Goal: Check status

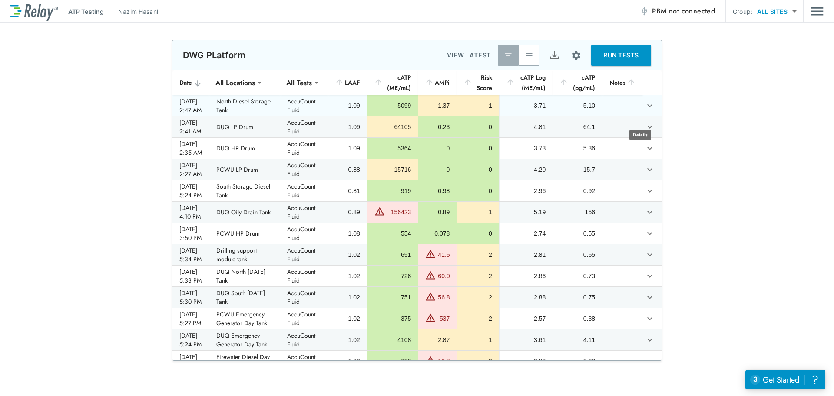
click at [644, 111] on icon "expand row" at bounding box center [649, 105] width 10 height 10
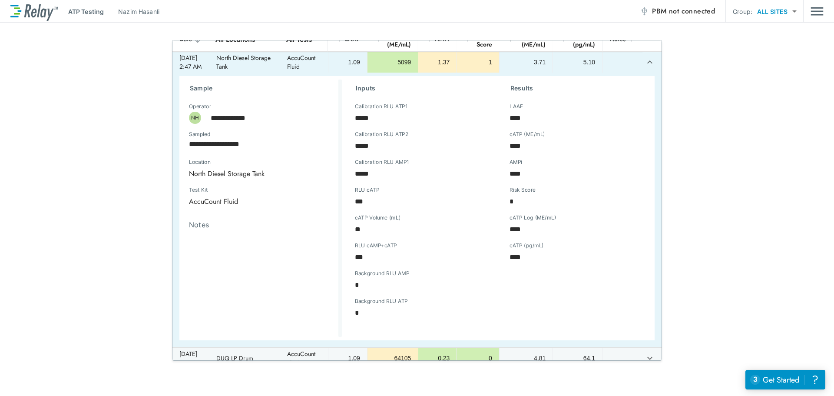
click at [712, 195] on div "**********" at bounding box center [417, 200] width 834 height 320
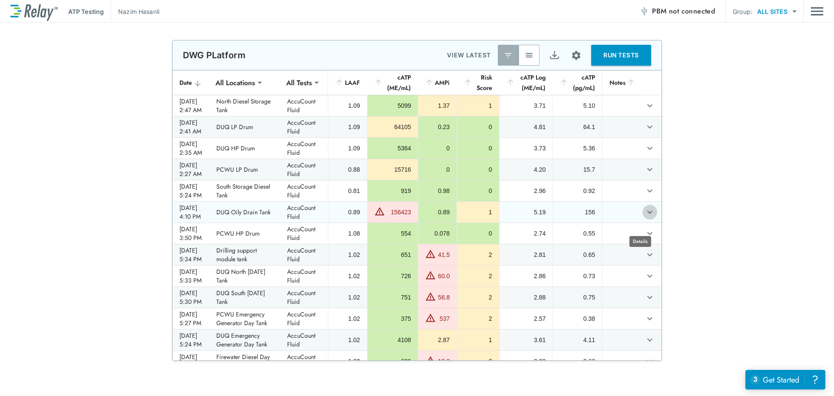
click at [647, 214] on icon "expand row" at bounding box center [649, 212] width 5 height 3
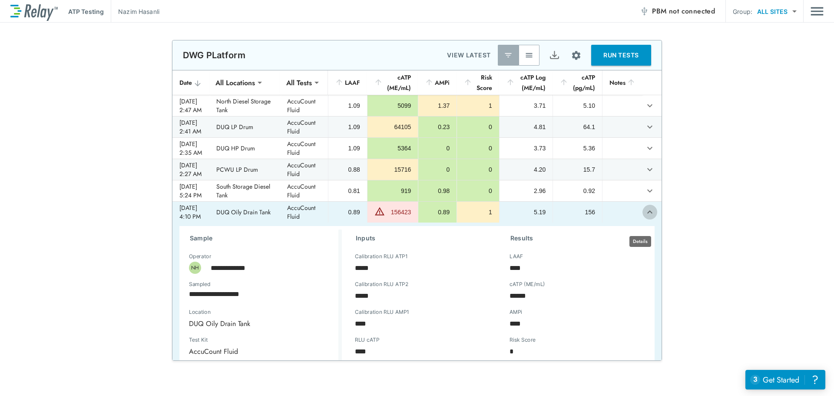
click at [645, 217] on icon "expand row" at bounding box center [649, 212] width 10 height 10
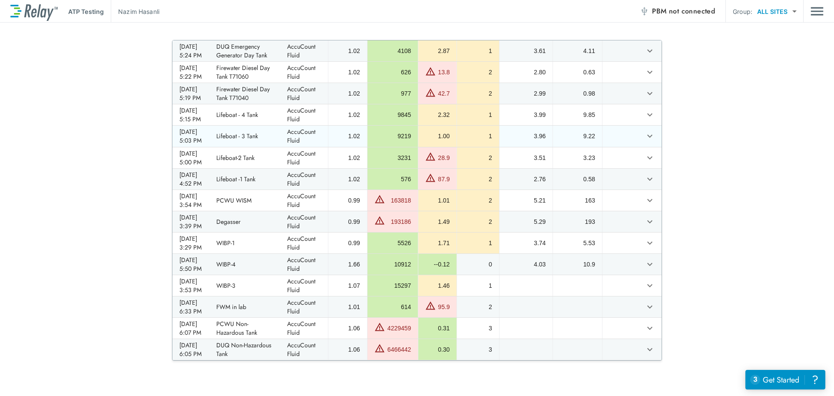
scroll to position [317, 0]
click at [647, 221] on icon "expand row" at bounding box center [649, 221] width 5 height 3
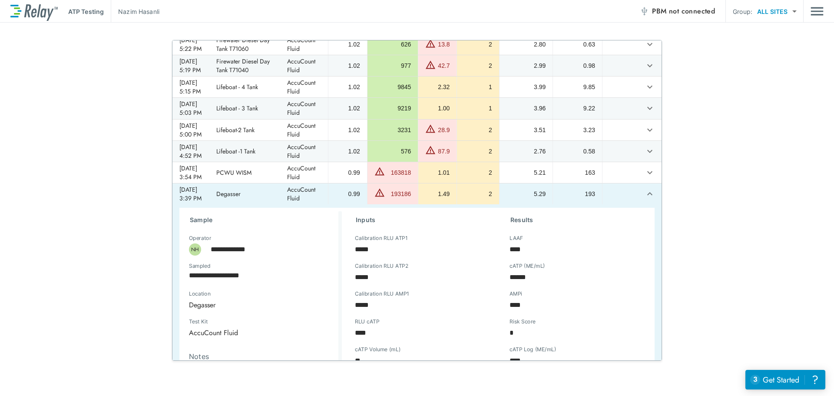
scroll to position [403, 0]
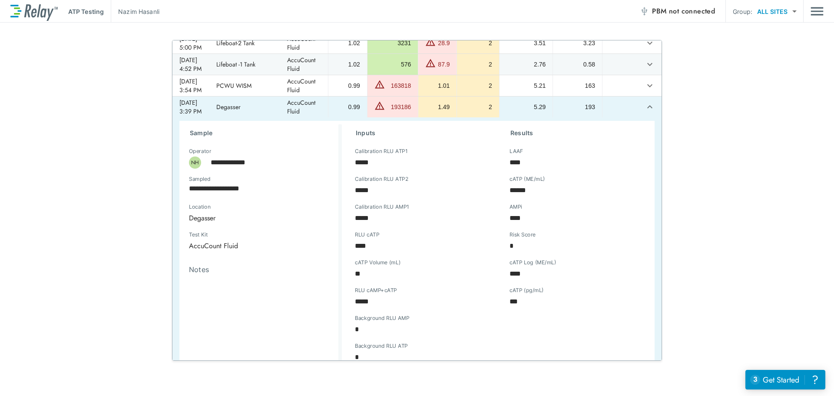
click at [711, 153] on div "**********" at bounding box center [417, 200] width 834 height 320
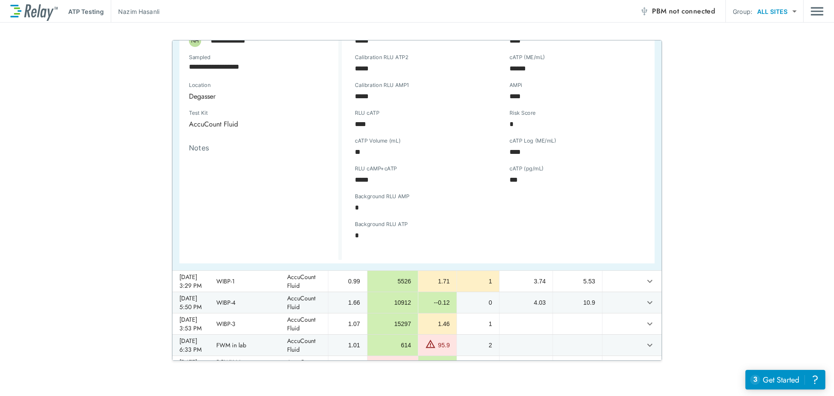
scroll to position [395, 0]
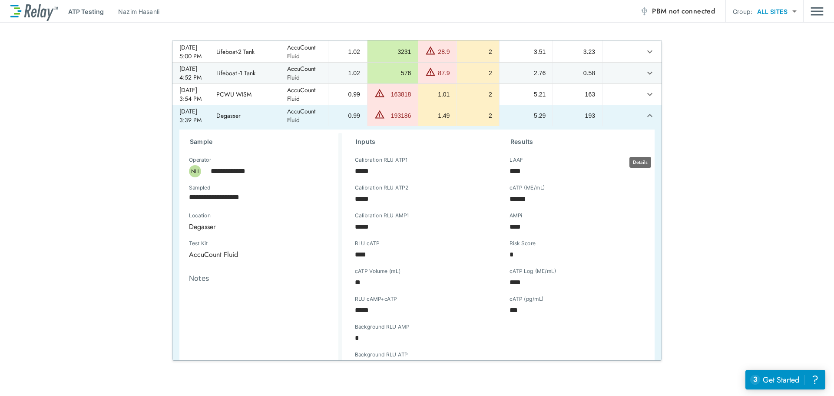
click at [644, 121] on icon "expand row" at bounding box center [649, 115] width 10 height 10
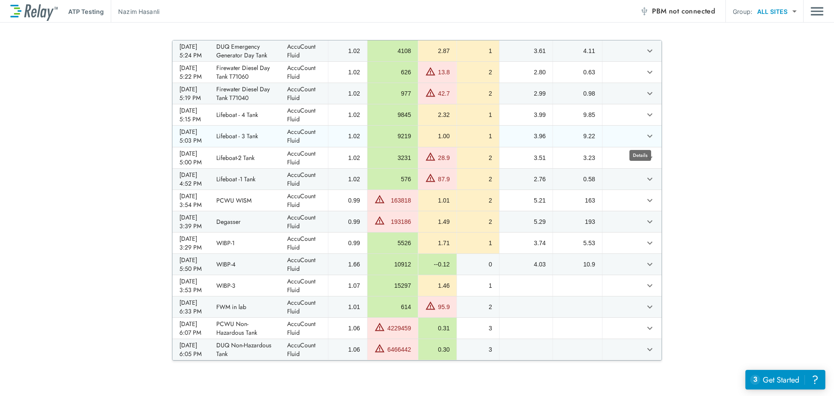
scroll to position [317, 0]
